Goal: Task Accomplishment & Management: Use online tool/utility

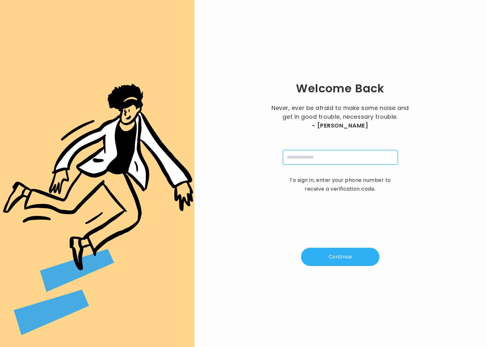
click at [304, 162] on input "tel" at bounding box center [340, 157] width 115 height 14
type input "**********"
drag, startPoint x: 326, startPoint y: 245, endPoint x: 328, endPoint y: 255, distance: 10.8
click at [328, 253] on div "**********" at bounding box center [341, 173] width 272 height 327
click at [327, 257] on button "Continue" at bounding box center [340, 257] width 78 height 18
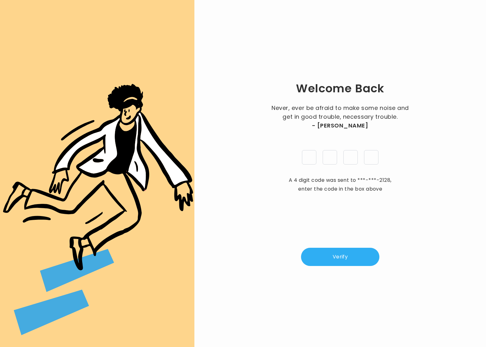
type input "*"
click at [357, 262] on button "Verify" at bounding box center [340, 257] width 78 height 18
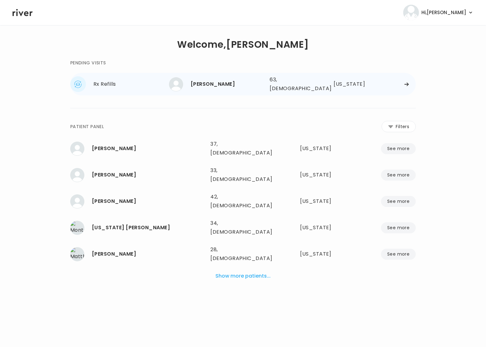
click at [258, 84] on div "[PERSON_NAME]" at bounding box center [228, 84] width 74 height 9
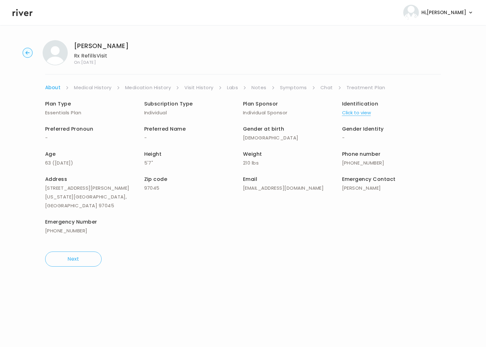
click at [106, 85] on link "Medical History" at bounding box center [92, 87] width 37 height 9
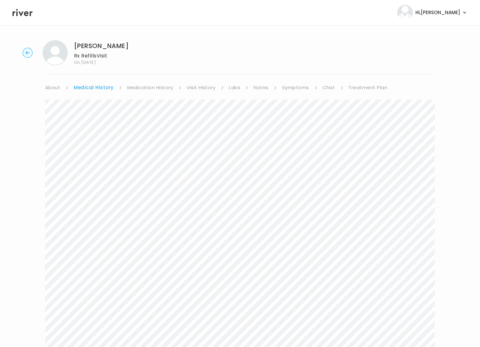
click at [129, 87] on link "Medication History" at bounding box center [150, 87] width 46 height 9
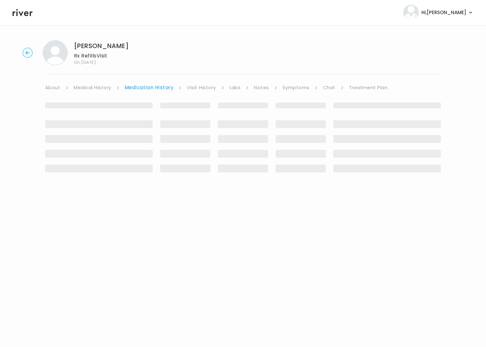
drag, startPoint x: 206, startPoint y: 88, endPoint x: 217, endPoint y: 90, distance: 11.1
click at [207, 88] on link "Visit History" at bounding box center [201, 87] width 29 height 9
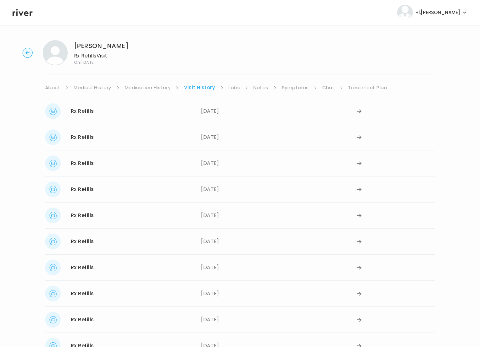
click at [291, 88] on link "Symptoms" at bounding box center [295, 87] width 27 height 9
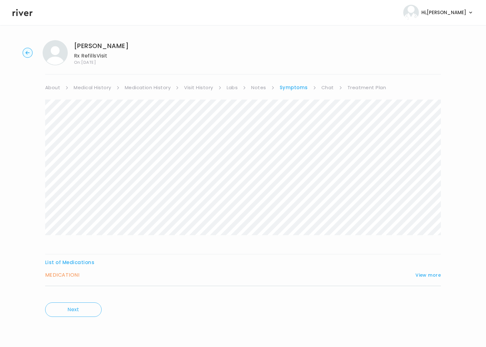
click at [76, 274] on h3 "MEDICATION I" at bounding box center [62, 274] width 34 height 9
click at [435, 273] on button "View more" at bounding box center [428, 275] width 25 height 8
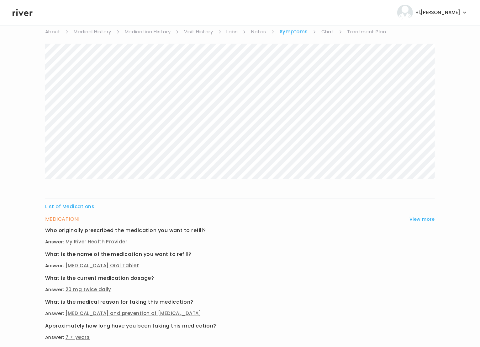
scroll to position [163, 0]
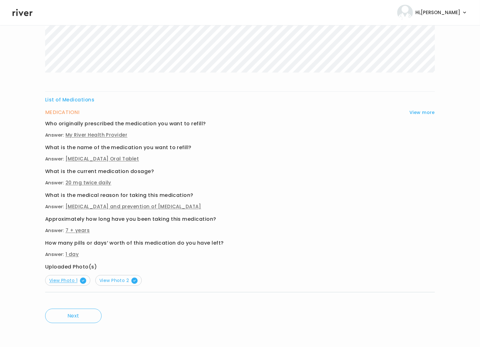
click at [71, 279] on span "View Photo 1" at bounding box center [67, 280] width 37 height 6
click at [117, 278] on span "View Photo 2" at bounding box center [118, 280] width 38 height 6
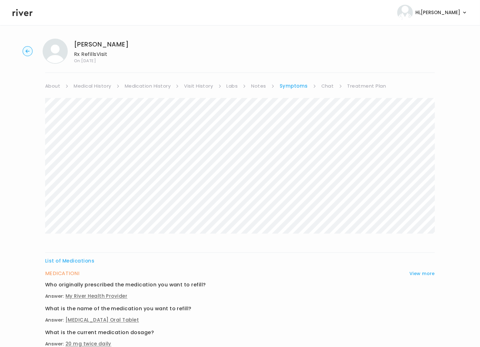
scroll to position [0, 0]
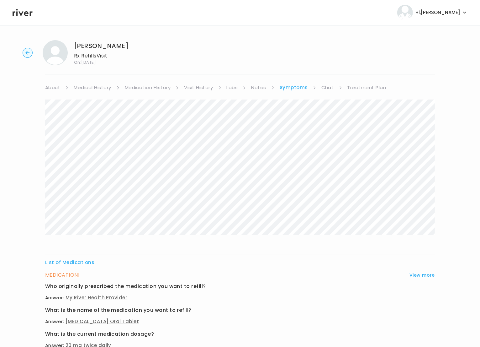
click at [203, 86] on link "Visit History" at bounding box center [198, 87] width 29 height 9
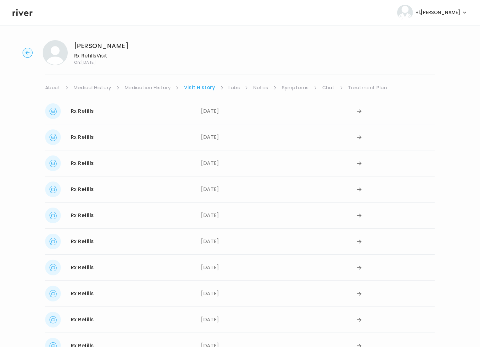
click at [162, 87] on link "Medication History" at bounding box center [148, 87] width 46 height 9
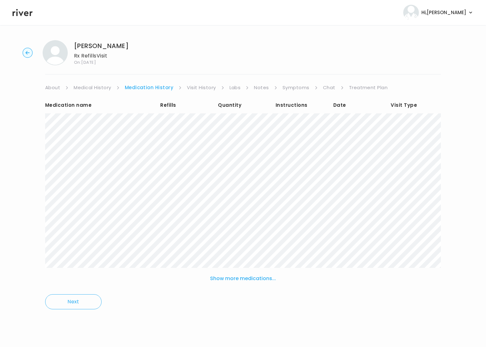
click at [230, 276] on button "Show more medications..." at bounding box center [243, 278] width 71 height 14
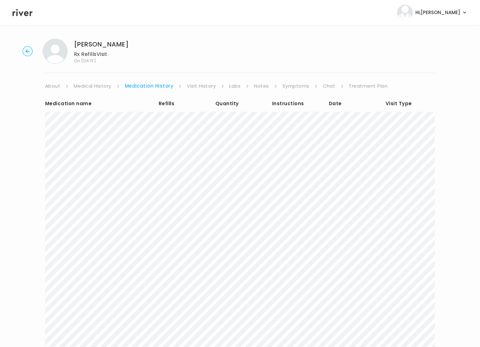
scroll to position [3, 0]
click at [199, 86] on link "Visit History" at bounding box center [201, 84] width 29 height 9
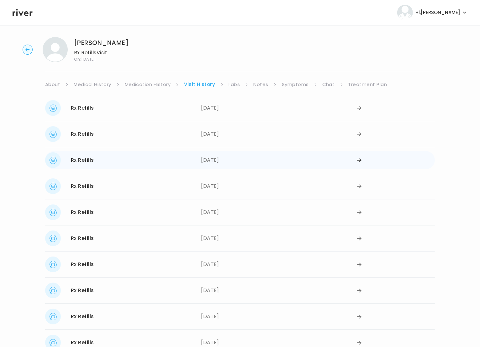
drag, startPoint x: 210, startPoint y: 265, endPoint x: 253, endPoint y: 160, distance: 114.1
click at [251, 160] on div "Rx Refills 08/19/2025 08/19/2025 Rx Refills 05/29/2025 05/29/2025 Rx Refills 05…" at bounding box center [240, 225] width 390 height 260
click at [315, 186] on div "[DATE]" at bounding box center [279, 186] width 156 height 16
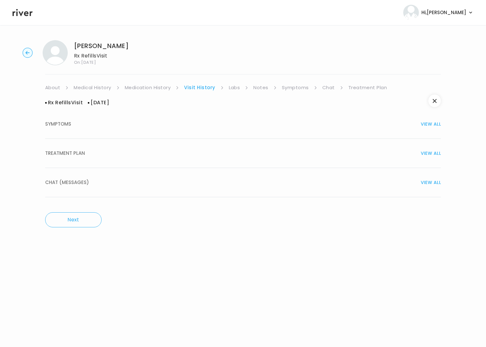
click at [203, 87] on link "Visit History" at bounding box center [199, 87] width 31 height 9
click at [199, 87] on link "Visit History" at bounding box center [199, 87] width 31 height 9
click at [159, 87] on link "Medication History" at bounding box center [148, 87] width 46 height 9
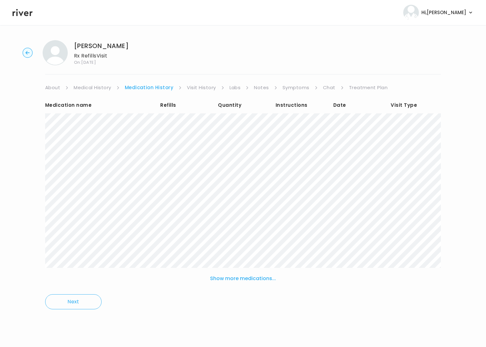
click at [243, 275] on button "Show more medications..." at bounding box center [243, 278] width 71 height 14
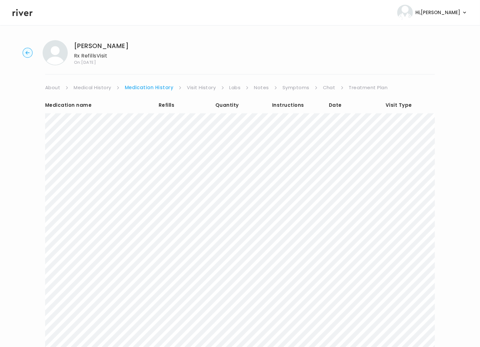
click at [194, 88] on link "Visit History" at bounding box center [201, 87] width 29 height 9
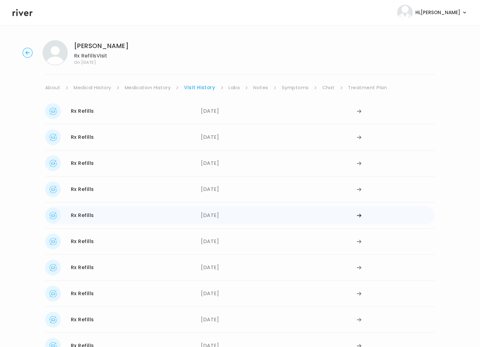
click at [218, 214] on div "[DATE]" at bounding box center [279, 215] width 156 height 16
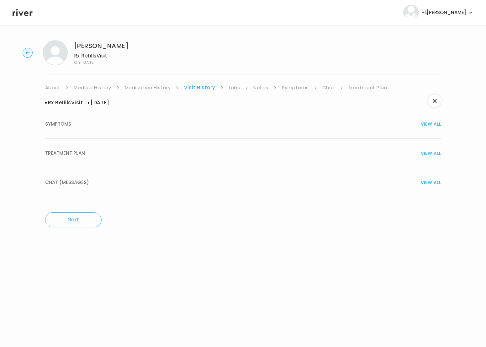
click at [79, 147] on button "TREATMENT PLAN VIEW ALL" at bounding box center [243, 153] width 396 height 29
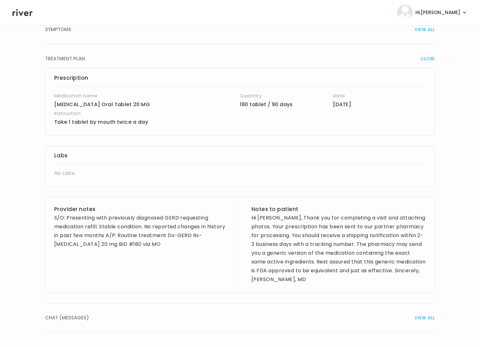
scroll to position [97, 0]
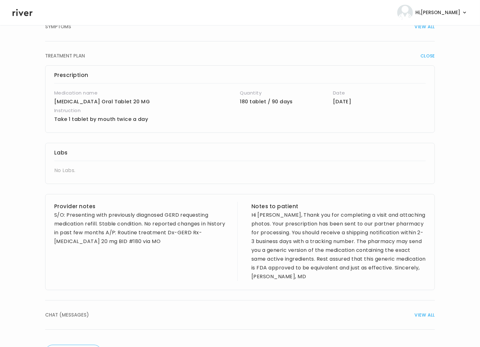
click at [151, 242] on div "S/O: Presenting with previously diagnosed GERD requesting medication refill. St…" at bounding box center [141, 228] width 174 height 35
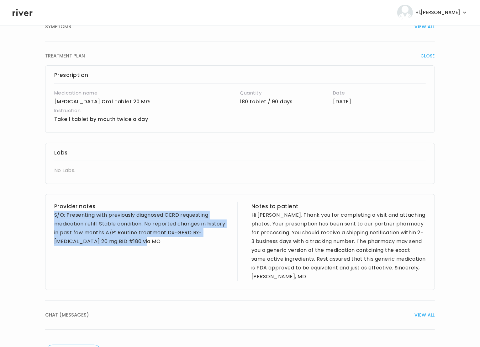
drag, startPoint x: 147, startPoint y: 241, endPoint x: 49, endPoint y: 214, distance: 102.2
click at [49, 214] on div "Provider notes S/O: Presenting with previously diagnosed GERD requesting medica…" at bounding box center [240, 242] width 390 height 96
copy div "S/O: Presenting with previously diagnosed GERD requesting medication refill. St…"
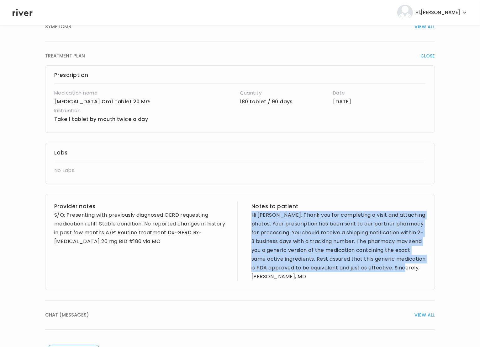
drag, startPoint x: 250, startPoint y: 215, endPoint x: 302, endPoint y: 273, distance: 78.4
click at [302, 273] on div "Provider notes S/O: Presenting with previously diagnosed GERD requesting medica…" at bounding box center [240, 242] width 390 height 96
copy div "Hi Gregory, Thank you for completing a visit and attaching photos. Your prescri…"
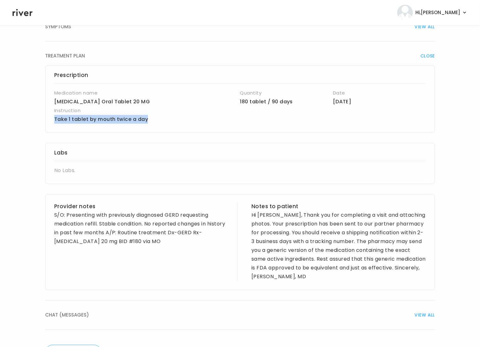
drag, startPoint x: 51, startPoint y: 117, endPoint x: 126, endPoint y: 117, distance: 75.3
click at [160, 117] on div "Prescription Medication name Famotidine Oral Tablet 20 MG Quantity 180 tablet /…" at bounding box center [240, 98] width 390 height 67
copy p "Take 1 tablet by mouth twice a day"
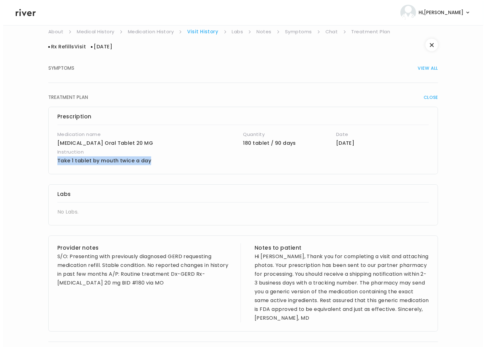
scroll to position [0, 0]
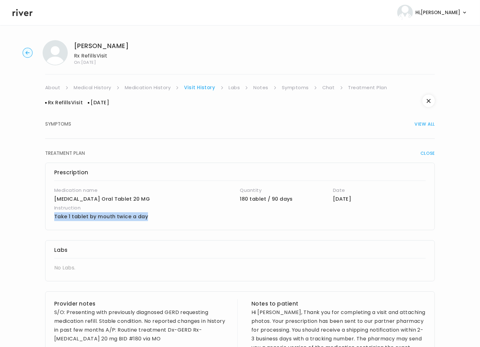
click at [292, 90] on link "Symptoms" at bounding box center [295, 87] width 27 height 9
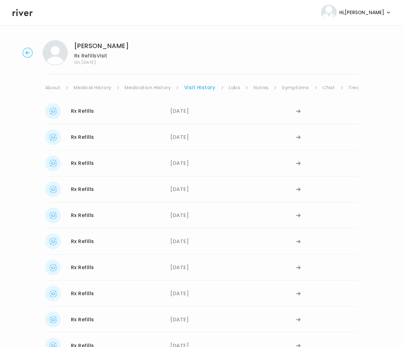
click at [352, 85] on link "Treatment Plan" at bounding box center [368, 87] width 39 height 9
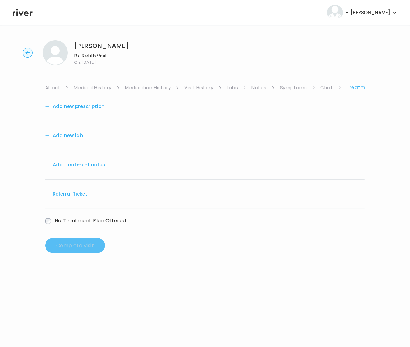
click at [78, 163] on button "Add treatment notes" at bounding box center [75, 164] width 60 height 9
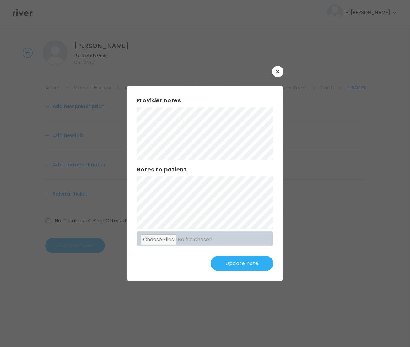
click at [246, 265] on button "Update note" at bounding box center [242, 263] width 63 height 15
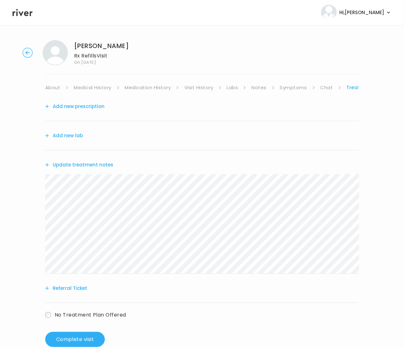
click at [75, 130] on div "Add new lab" at bounding box center [201, 135] width 313 height 29
click at [75, 136] on button "Add new lab" at bounding box center [64, 135] width 38 height 9
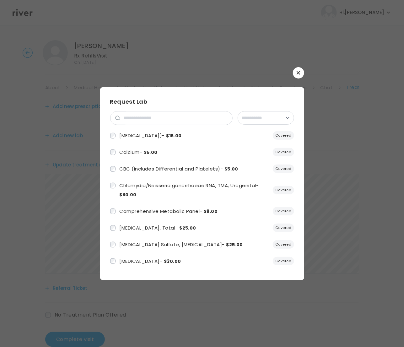
click at [302, 75] on button "button" at bounding box center [298, 72] width 11 height 11
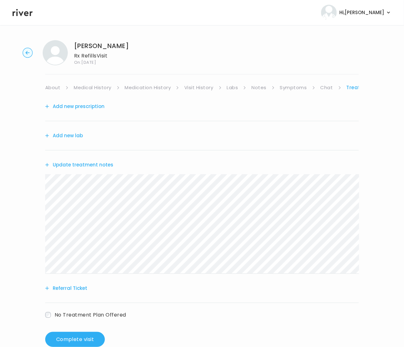
click at [87, 103] on button "Add new prescription" at bounding box center [74, 106] width 59 height 9
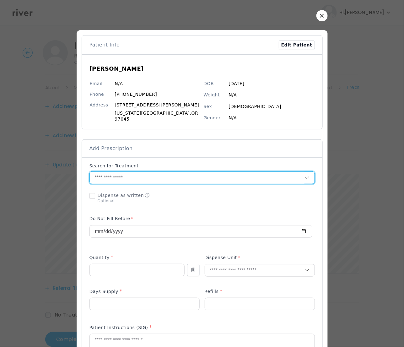
click at [115, 176] on input "text" at bounding box center [197, 178] width 215 height 12
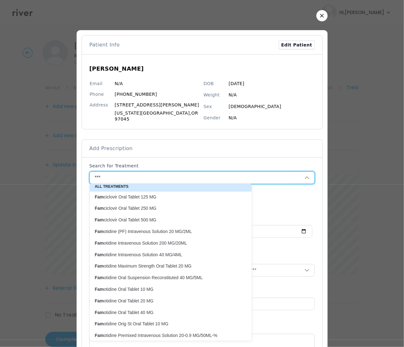
scroll to position [2, 0]
click at [129, 299] on p "Fam otidine Oral Tablet 20 MG" at bounding box center [167, 300] width 144 height 6
type input "**********"
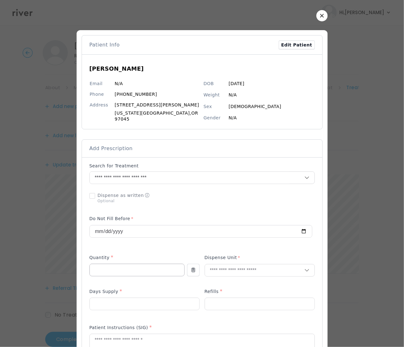
click at [115, 264] on input "number" at bounding box center [137, 270] width 94 height 12
type input "***"
click at [226, 268] on input "text" at bounding box center [254, 270] width 99 height 12
type input "**"
click at [216, 279] on p "Tablet" at bounding box center [245, 281] width 83 height 9
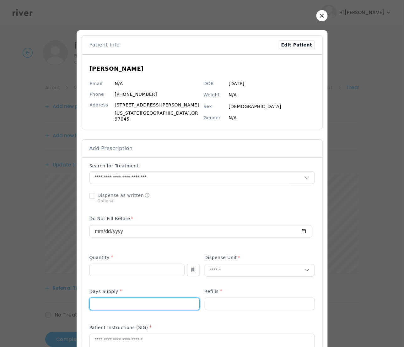
drag, startPoint x: 149, startPoint y: 298, endPoint x: 152, endPoint y: 296, distance: 3.8
click at [149, 298] on input "number" at bounding box center [144, 304] width 109 height 12
type input "**"
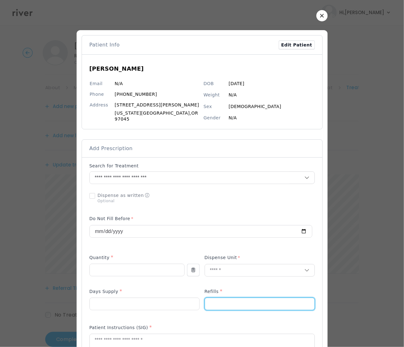
click at [218, 298] on input "number" at bounding box center [259, 304] width 109 height 12
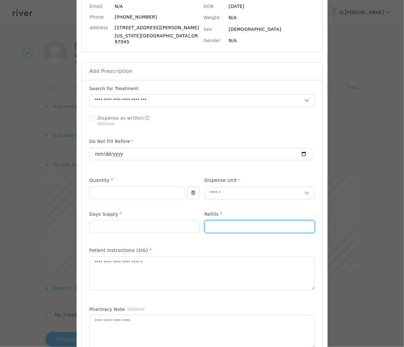
scroll to position [80, 0]
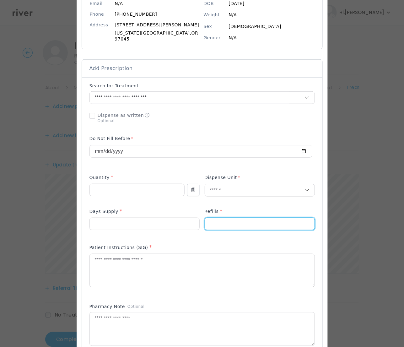
type input "*"
click at [131, 269] on textarea at bounding box center [202, 270] width 225 height 33
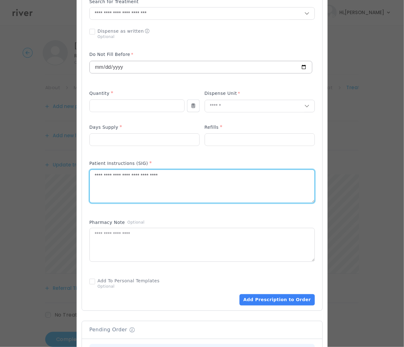
scroll to position [290, 0]
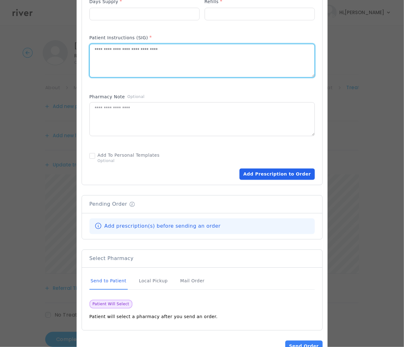
type textarea "**********"
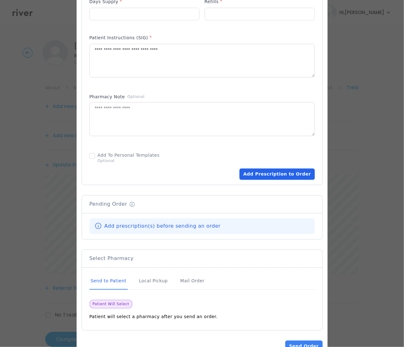
click at [259, 173] on button "Add Prescription to Order" at bounding box center [276, 173] width 75 height 11
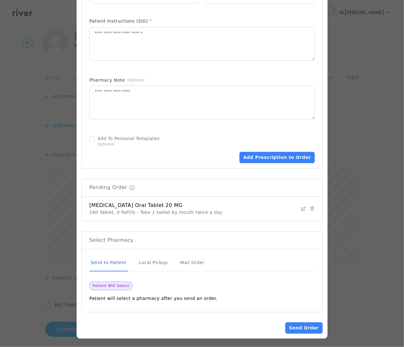
scroll to position [16, 0]
click at [296, 326] on button "Send Order" at bounding box center [303, 327] width 37 height 11
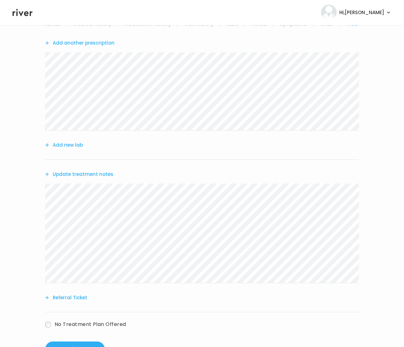
scroll to position [88, 0]
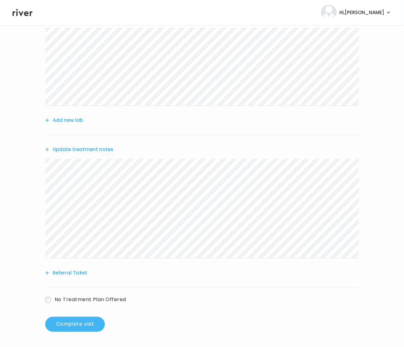
click at [83, 323] on button "Complete visit" at bounding box center [75, 324] width 60 height 15
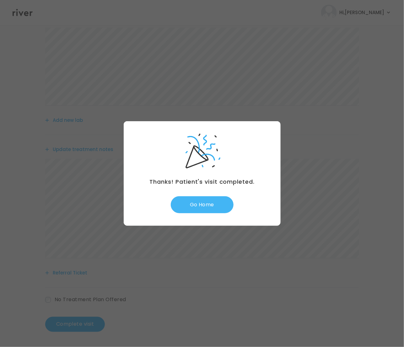
click at [202, 197] on button "Go Home" at bounding box center [202, 204] width 63 height 17
